Goal: Transaction & Acquisition: Purchase product/service

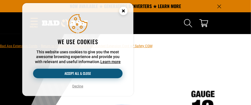
click at [60, 70] on button "Accept all & close" at bounding box center [78, 73] width 90 height 9
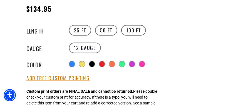
scroll to position [363, 0]
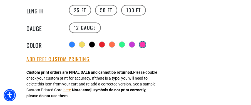
click at [143, 46] on div at bounding box center [143, 45] width 6 height 6
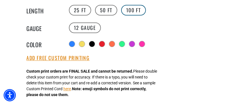
click at [135, 8] on label "100 FT" at bounding box center [133, 10] width 25 height 11
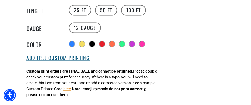
click at [80, 57] on button "Add Free Custom Printing" at bounding box center [57, 58] width 63 height 6
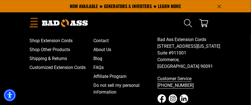
scroll to position [1368, 0]
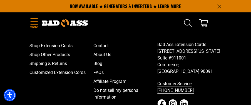
click at [32, 20] on icon "Menu" at bounding box center [34, 21] width 9 height 7
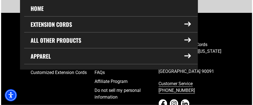
scroll to position [1369, 0]
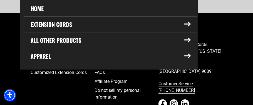
click at [64, 24] on summary "Extension Cords" at bounding box center [111, 24] width 174 height 16
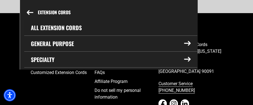
click at [65, 25] on link "All Extension Cords" at bounding box center [110, 28] width 173 height 16
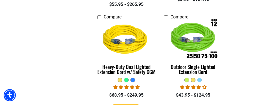
scroll to position [334, 0]
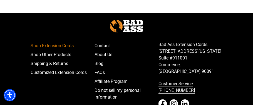
scroll to position [1573, 0]
